Goal: Check status: Check status

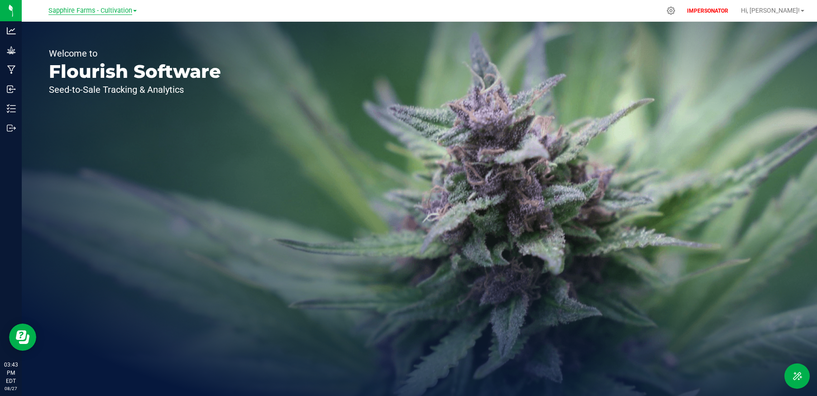
click at [78, 10] on span "Sapphire Farms - Cultivation" at bounding box center [90, 11] width 84 height 8
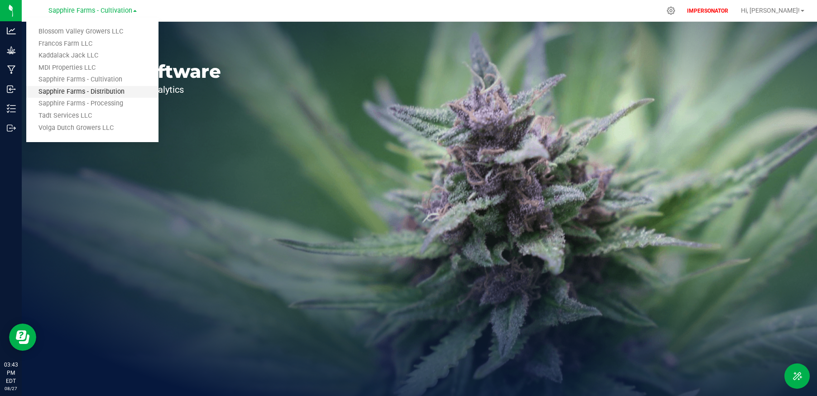
click at [79, 91] on link "Sapphire Farms - Distribution" at bounding box center [92, 92] width 132 height 12
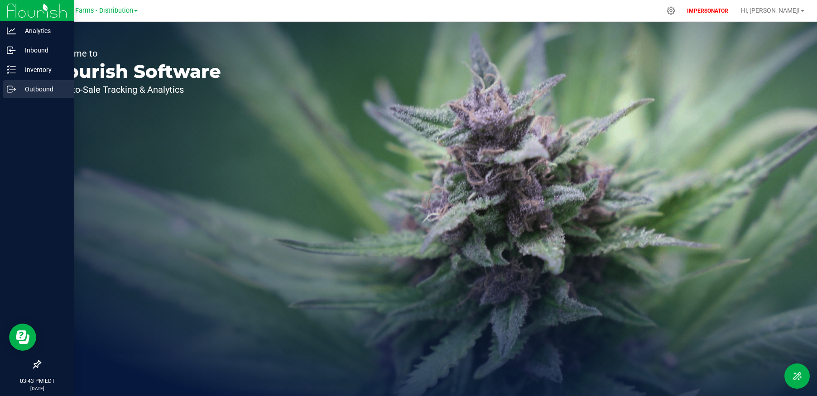
click at [17, 95] on div "Outbound" at bounding box center [39, 89] width 72 height 18
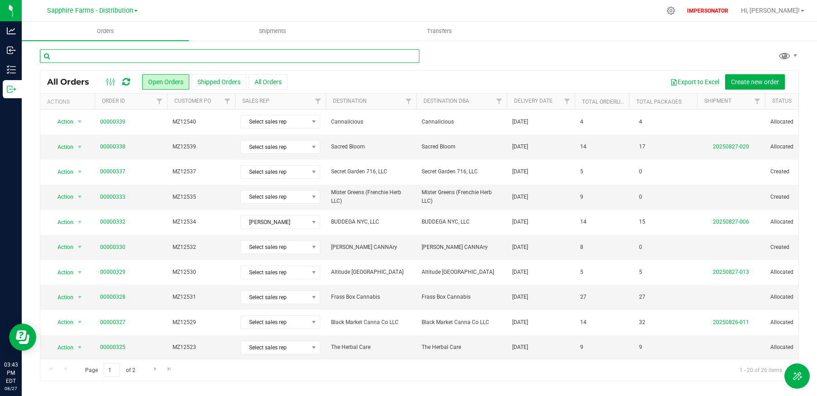
click at [166, 54] on input "text" at bounding box center [229, 56] width 379 height 14
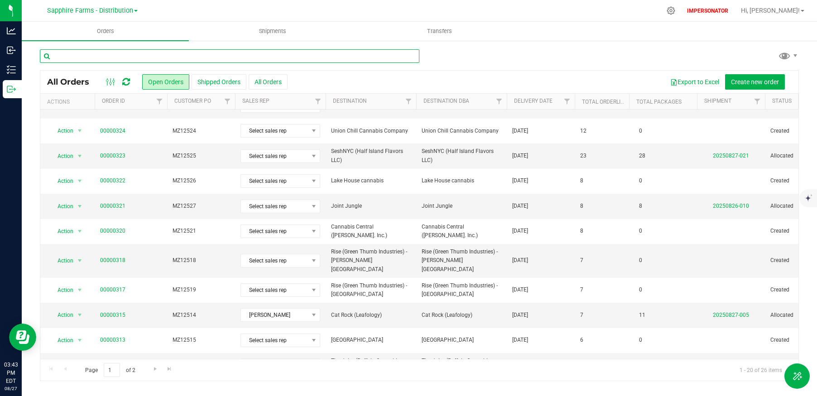
scroll to position [252, 0]
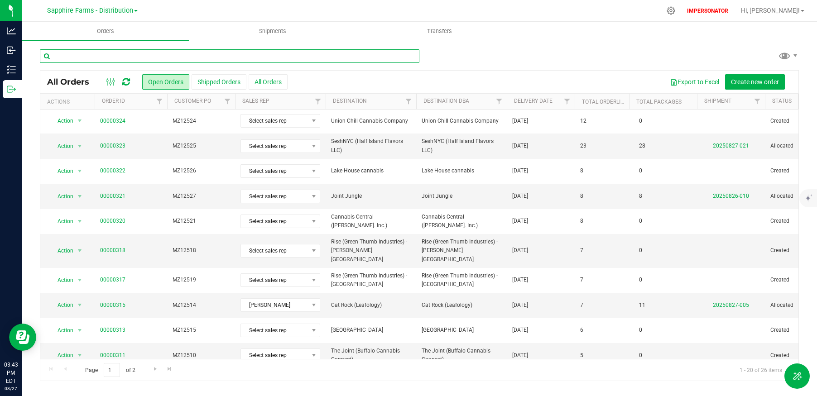
click at [163, 58] on input "text" at bounding box center [229, 56] width 379 height 14
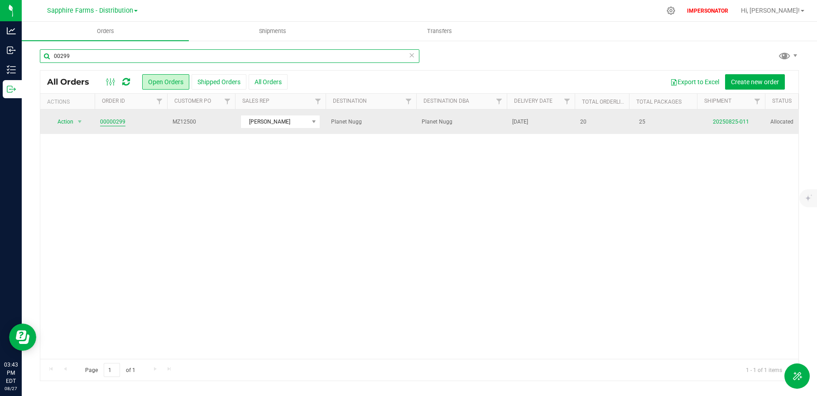
type input "00299"
click at [110, 122] on link "00000299" at bounding box center [112, 122] width 25 height 9
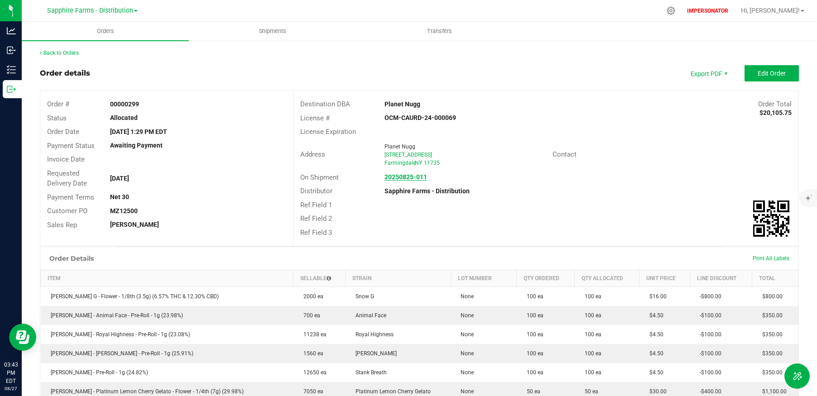
click at [400, 178] on strong "20250825-011" at bounding box center [405, 176] width 43 height 7
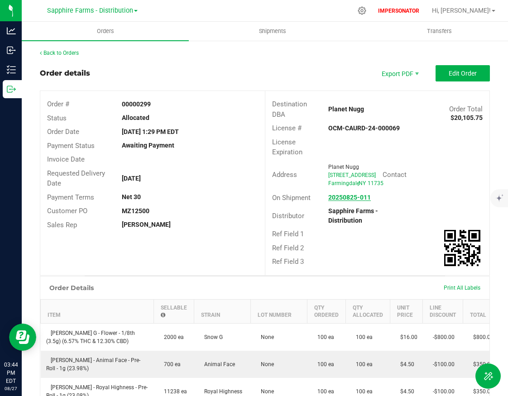
click at [340, 201] on strong "20250825-011" at bounding box center [349, 197] width 43 height 7
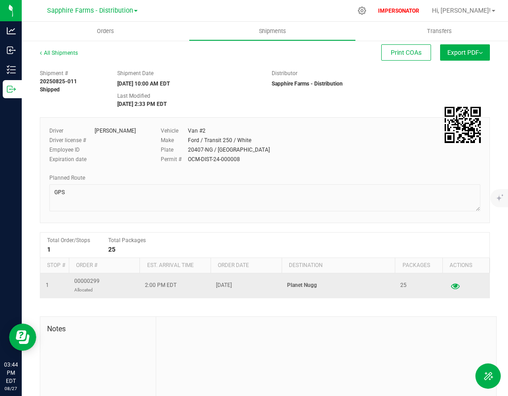
click at [451, 287] on icon "button" at bounding box center [455, 286] width 9 height 6
